Goal: Task Accomplishment & Management: Complete application form

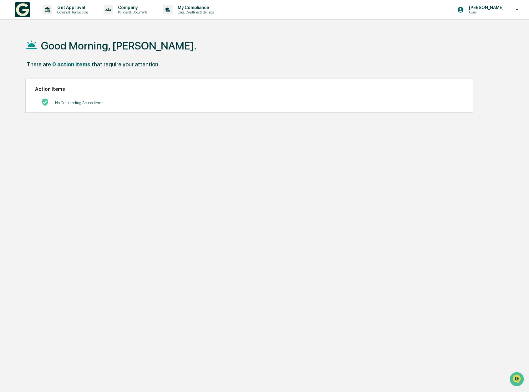
click at [99, 110] on div "Action Items No Outstanding Action Items" at bounding box center [249, 96] width 448 height 34
click at [91, 18] on div "Get Approval Content & Transactions" at bounding box center [67, 9] width 55 height 19
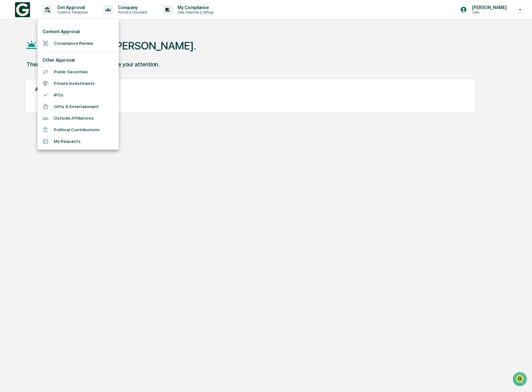
click at [83, 48] on li "Compliance Review" at bounding box center [78, 44] width 81 height 12
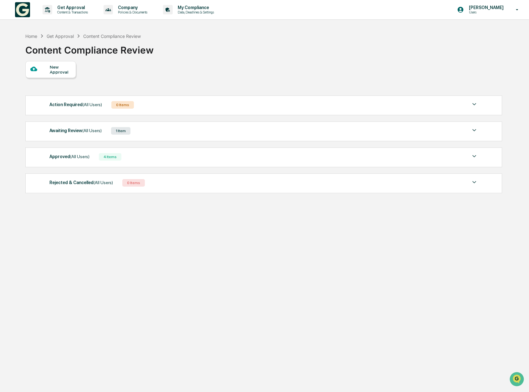
click at [58, 67] on div "New Approval" at bounding box center [60, 69] width 21 height 10
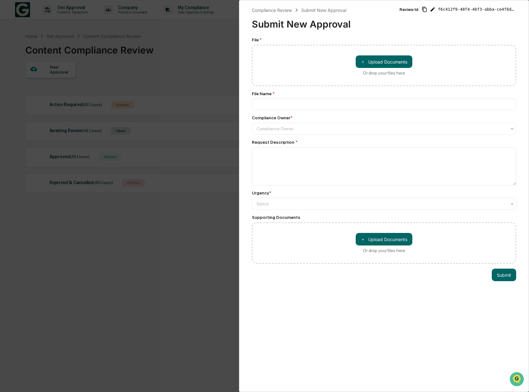
click at [155, 56] on div "Compliance Review Submit New Approval Submit New Approval Review Id: f6c412f9-4…" at bounding box center [264, 196] width 529 height 392
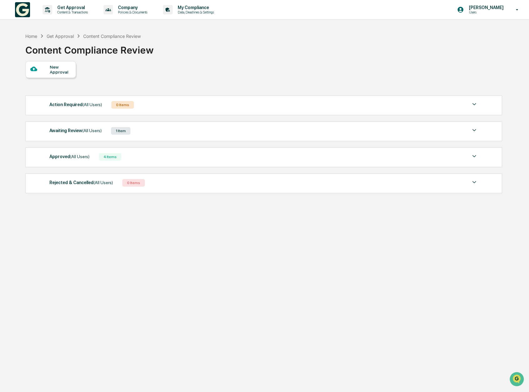
click at [160, 135] on div "Awaiting Review (All Users) 1 Item" at bounding box center [263, 130] width 429 height 9
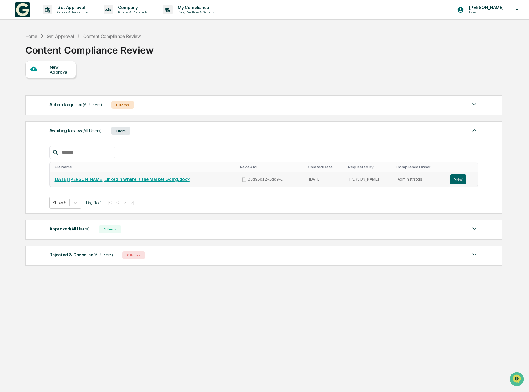
click at [114, 179] on link "[DATE] [PERSON_NAME] LinkedIn Where is the Market Going.docx" at bounding box center [121, 179] width 136 height 5
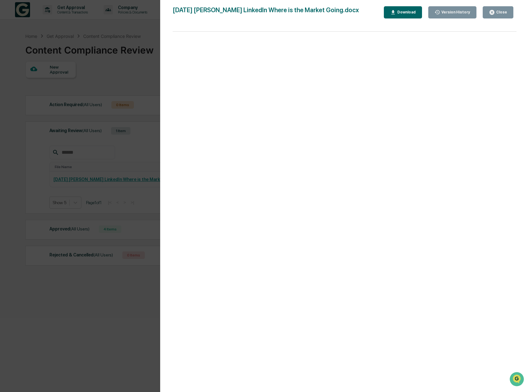
click at [494, 9] on button "Close" at bounding box center [498, 12] width 31 height 12
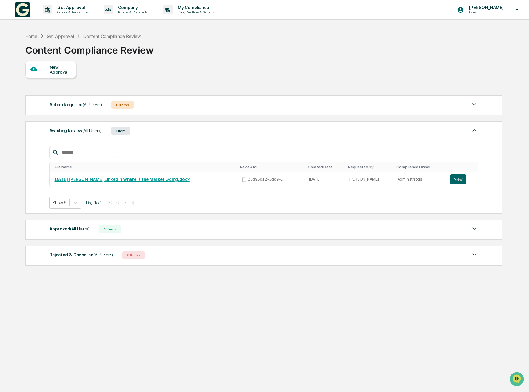
click at [156, 136] on div "Awaiting Review (All Users) 1 Item File Name Review Id Created Date Requested B…" at bounding box center [263, 167] width 477 height 92
click at [61, 72] on div "New Approval" at bounding box center [60, 69] width 21 height 10
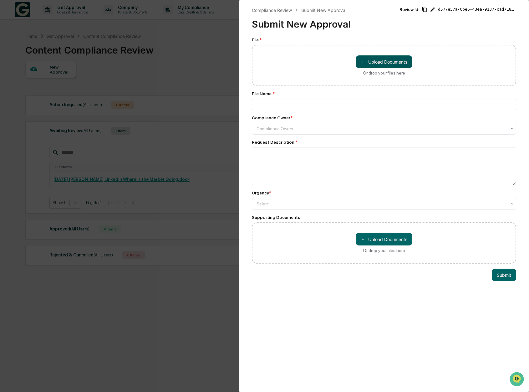
click at [364, 59] on button "＋ Upload Documents" at bounding box center [384, 61] width 57 height 13
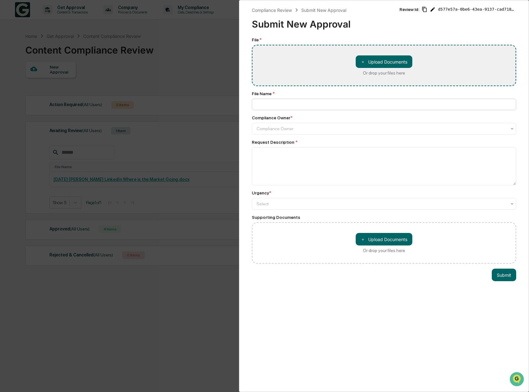
type input "**********"
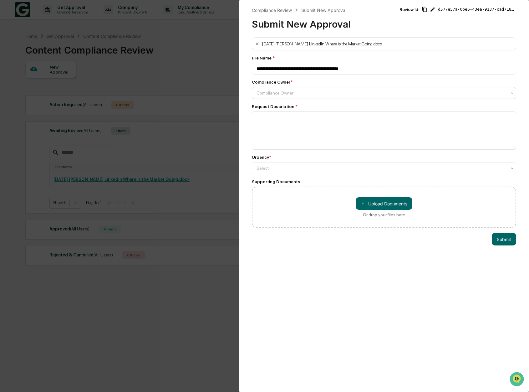
click at [330, 91] on div at bounding box center [381, 93] width 250 height 6
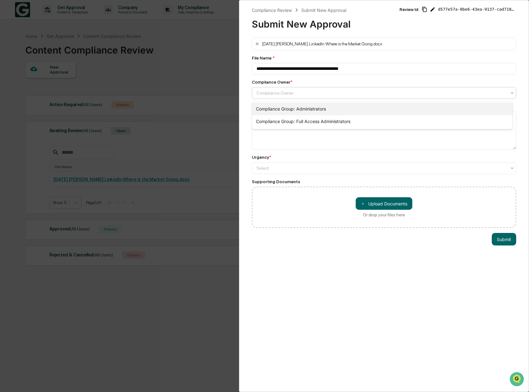
click at [327, 108] on div "Compliance Group: Administrators" at bounding box center [382, 109] width 261 height 13
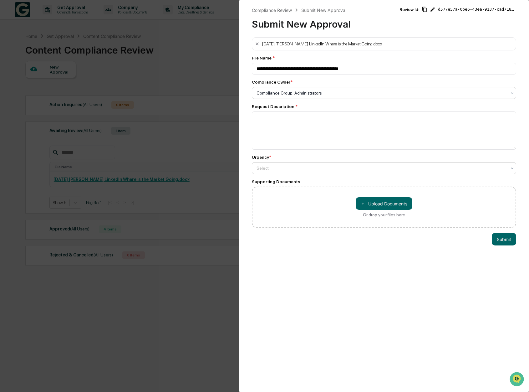
click at [339, 172] on div "Select" at bounding box center [381, 168] width 256 height 9
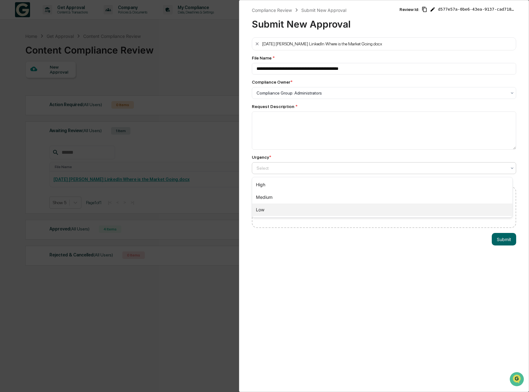
click at [328, 210] on div "Low" at bounding box center [382, 209] width 261 height 13
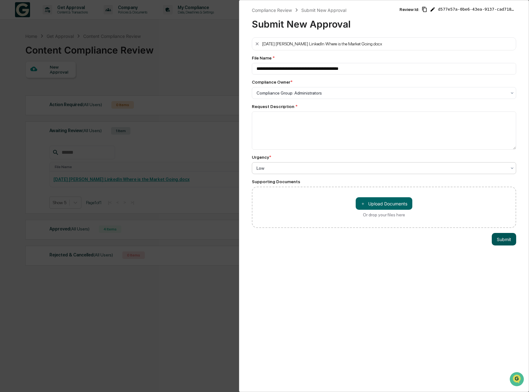
click at [493, 235] on button "Submit" at bounding box center [504, 239] width 24 height 13
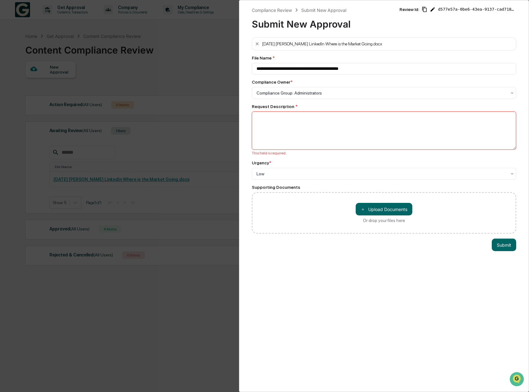
click at [371, 146] on textarea at bounding box center [384, 130] width 265 height 38
type textarea "*"
type textarea "*******"
click at [499, 245] on button "Submit" at bounding box center [504, 244] width 24 height 13
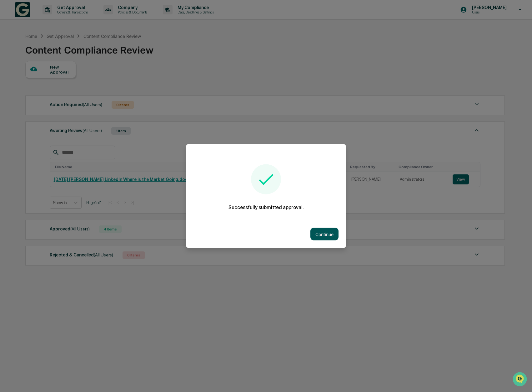
click at [333, 239] on button "Continue" at bounding box center [325, 234] width 28 height 13
